Goal: Information Seeking & Learning: Learn about a topic

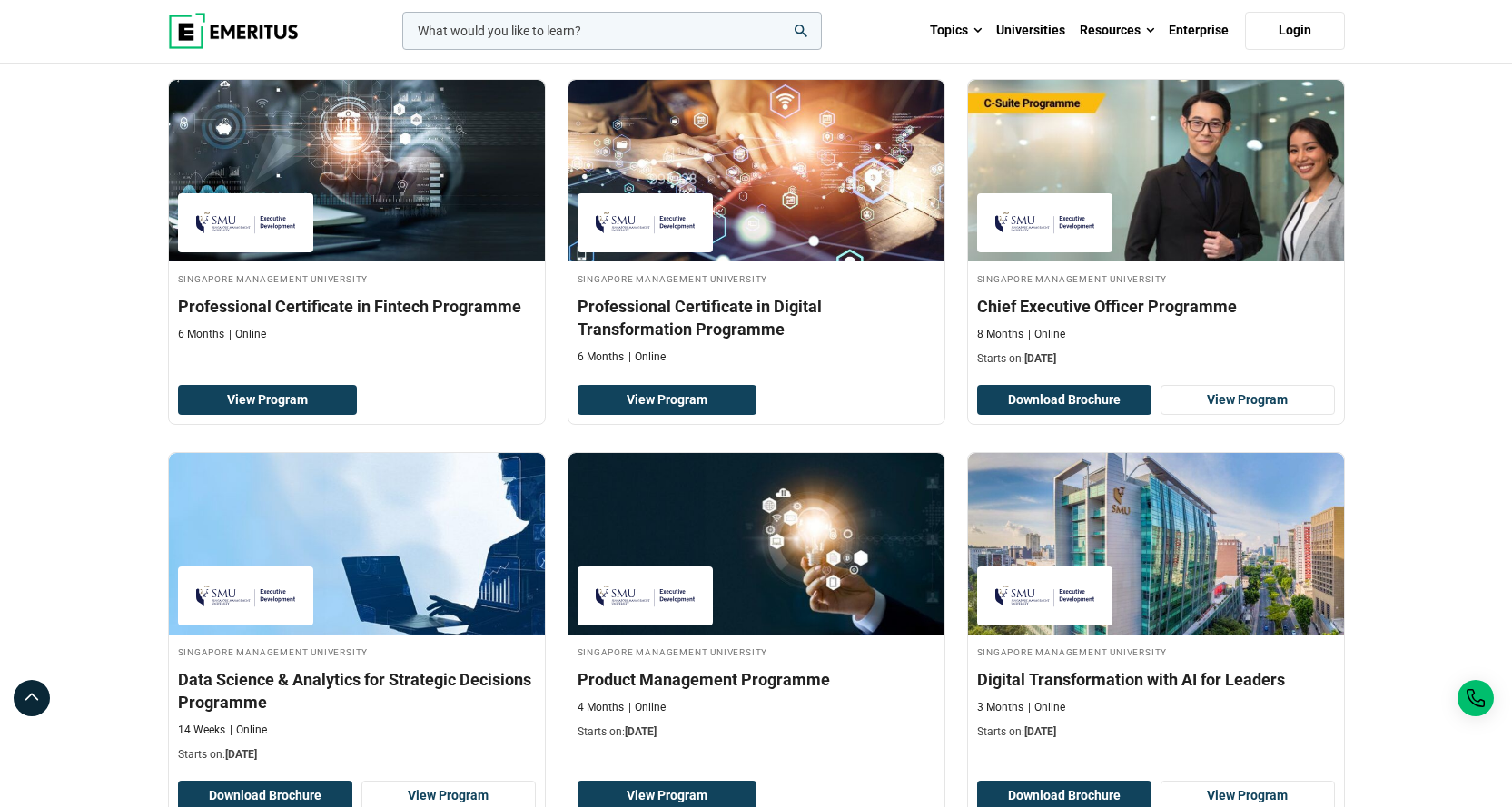
scroll to position [635, 0]
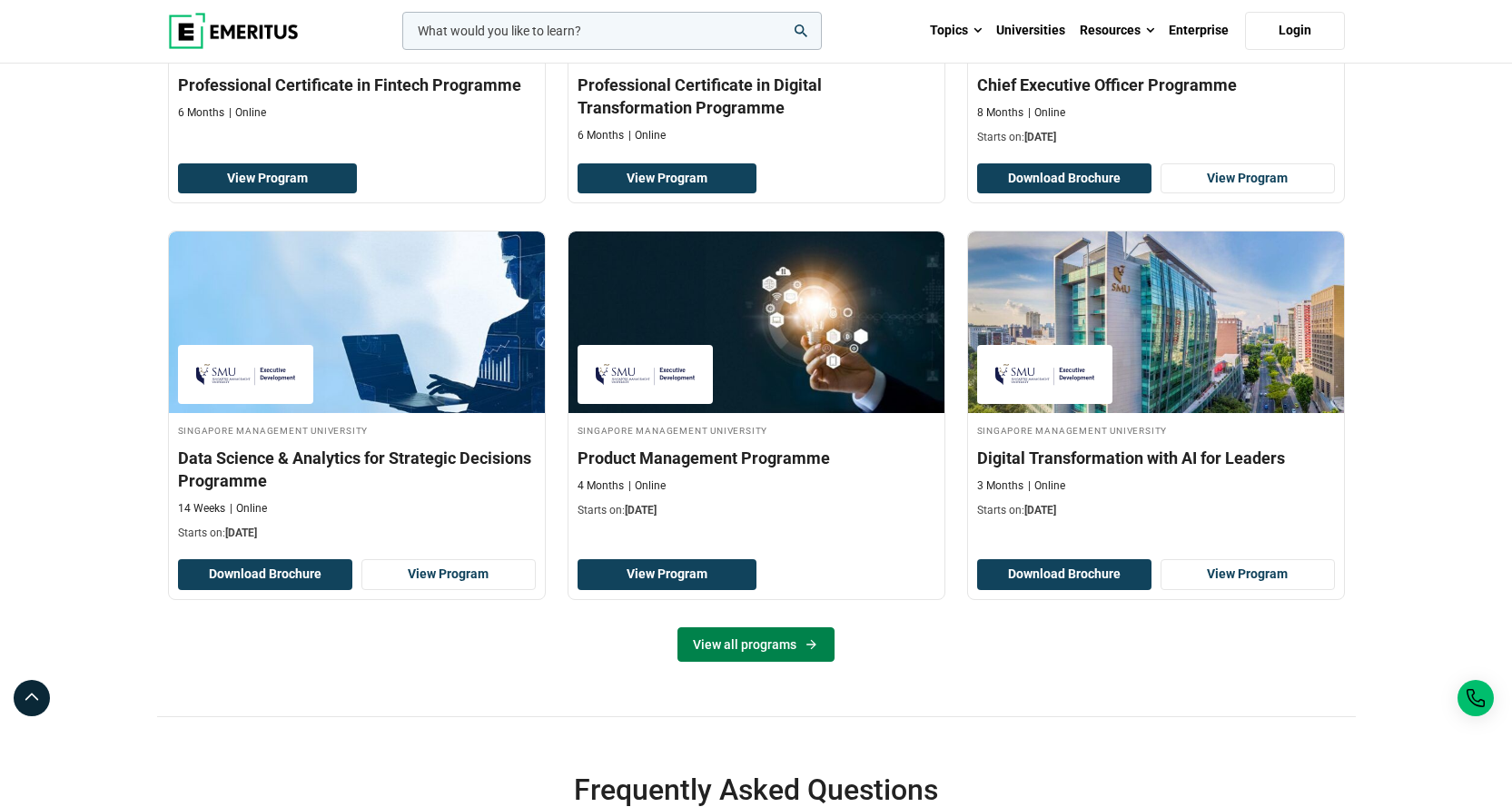
click at [797, 644] on link "View all programs" at bounding box center [755, 644] width 157 height 34
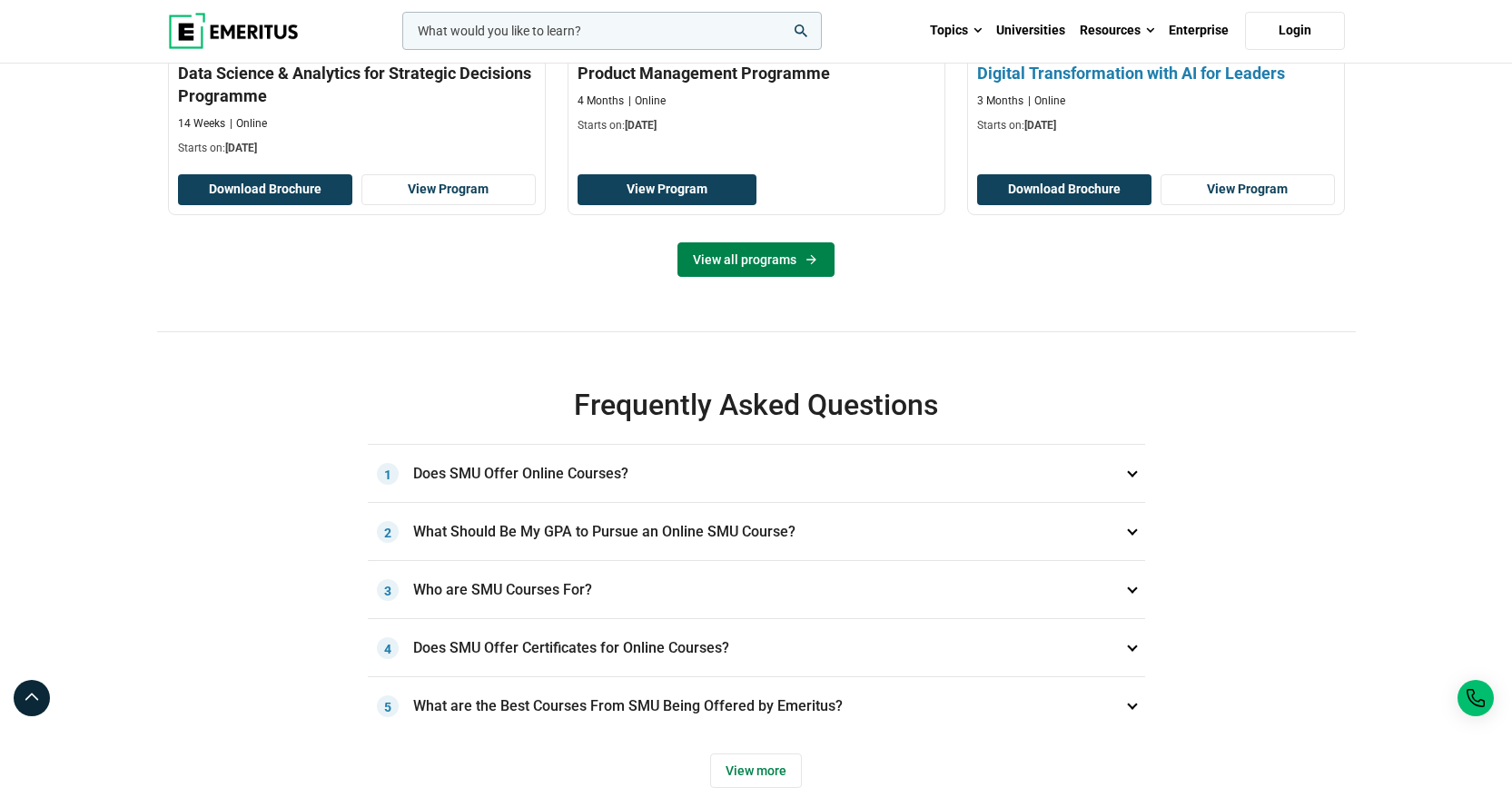
scroll to position [1089, 0]
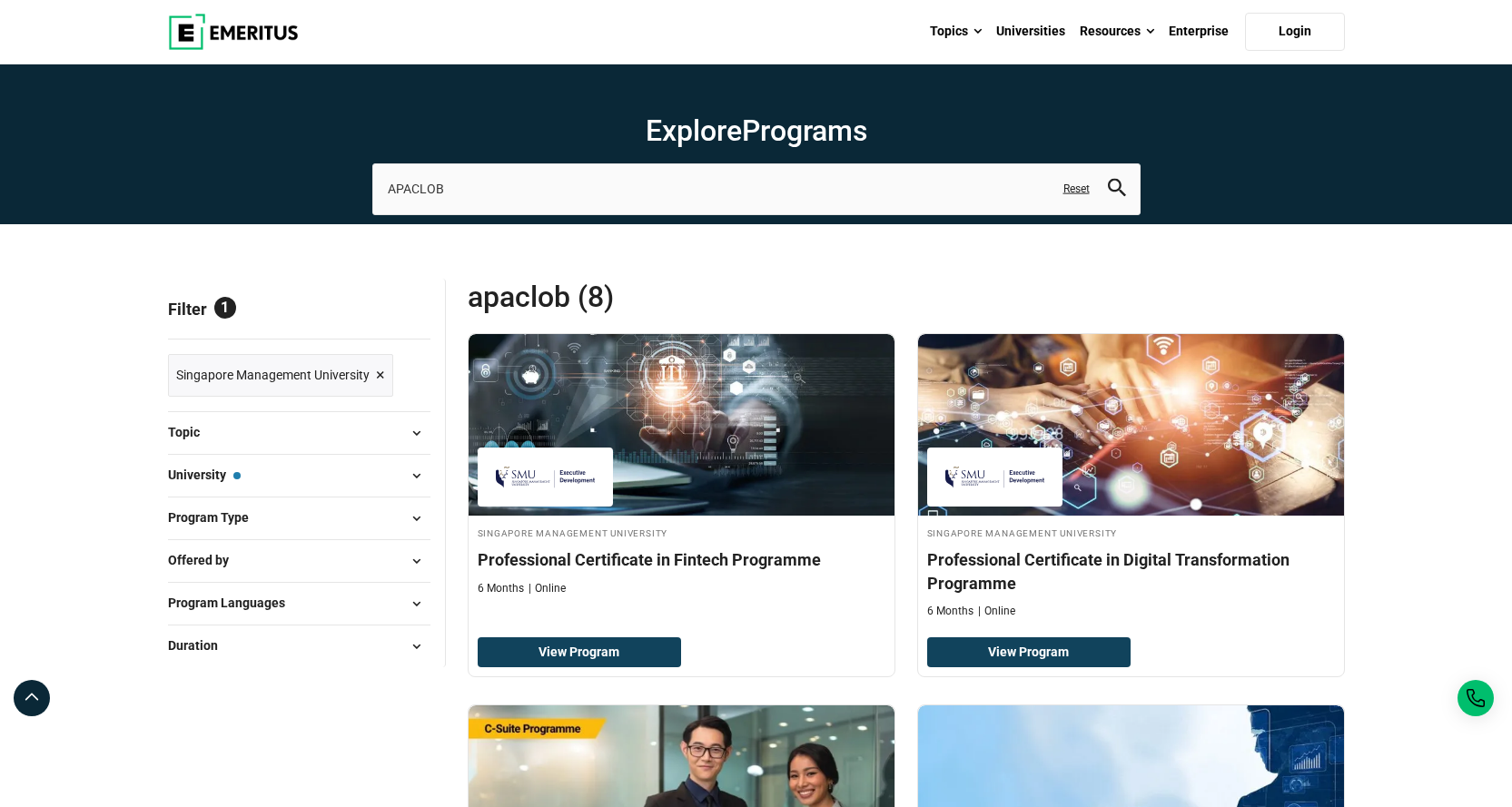
click at [560, 311] on span "APACLOB (8)" at bounding box center [687, 296] width 438 height 36
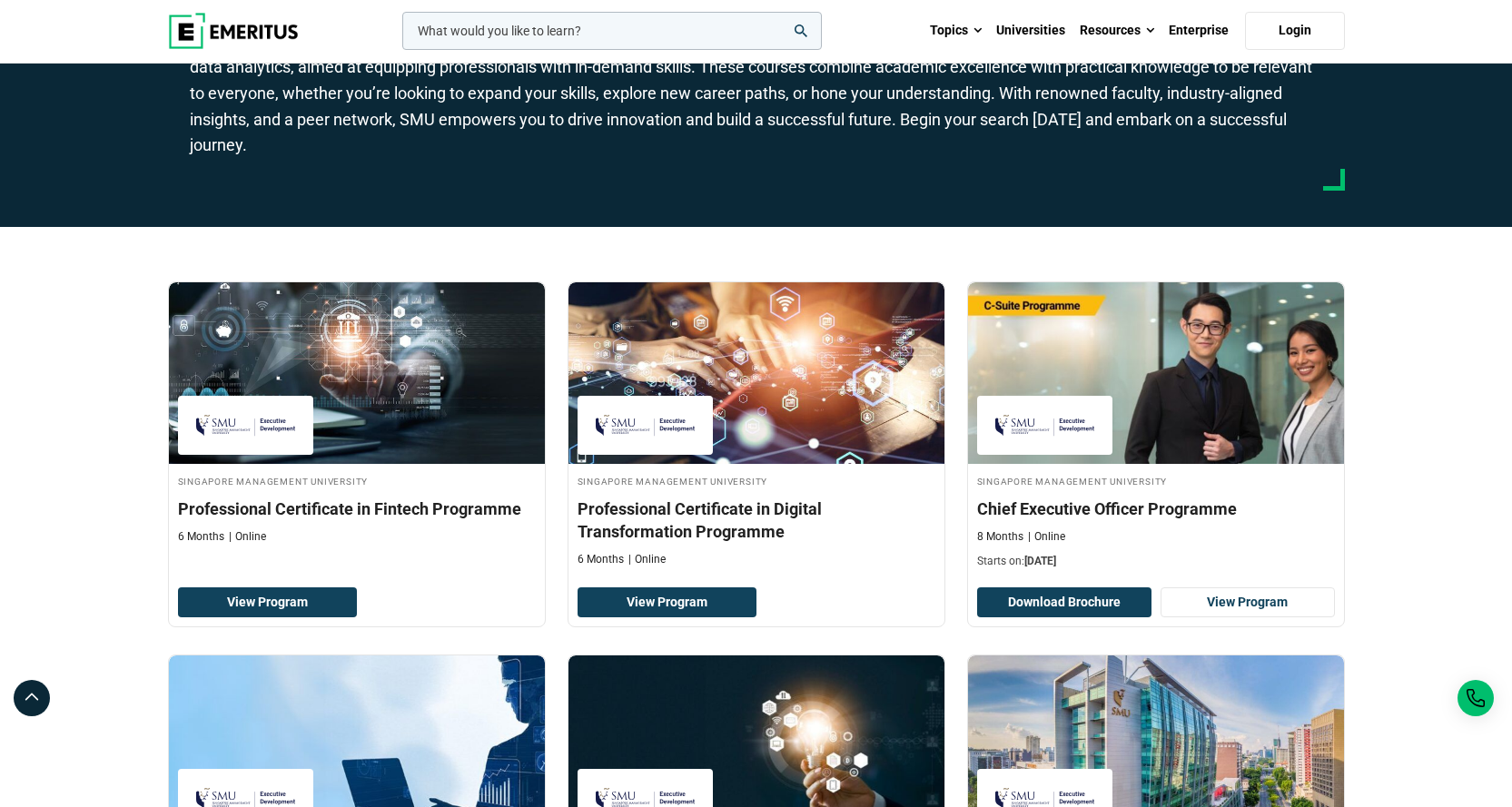
scroll to position [363, 0]
